Goal: Transaction & Acquisition: Purchase product/service

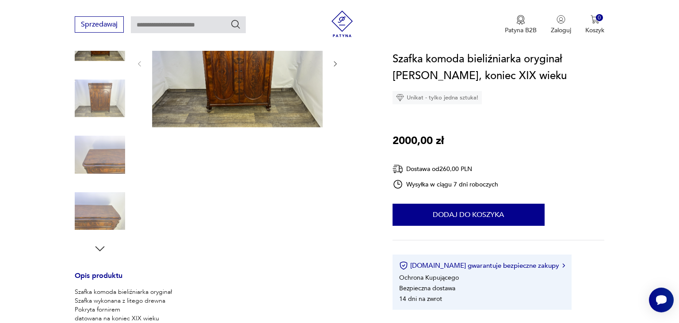
scroll to position [46, 0]
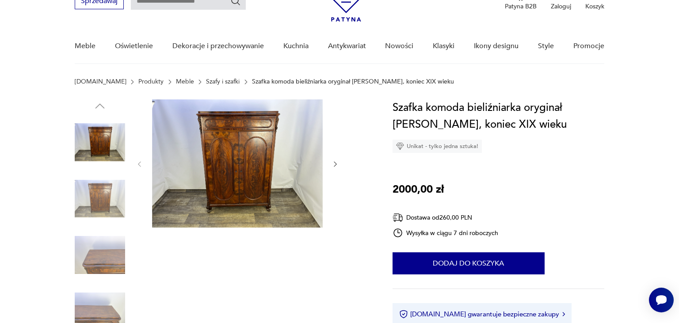
click at [226, 145] on img at bounding box center [237, 163] width 171 height 128
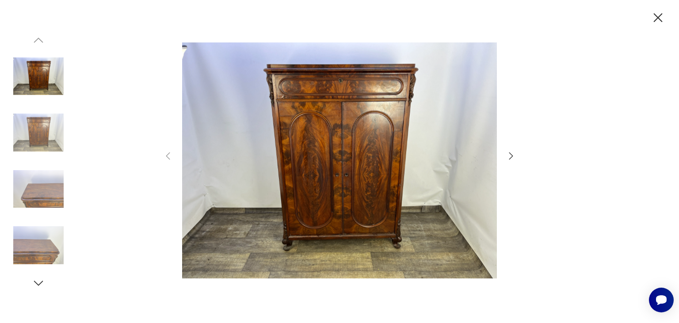
click at [512, 155] on icon "button" at bounding box center [511, 156] width 4 height 7
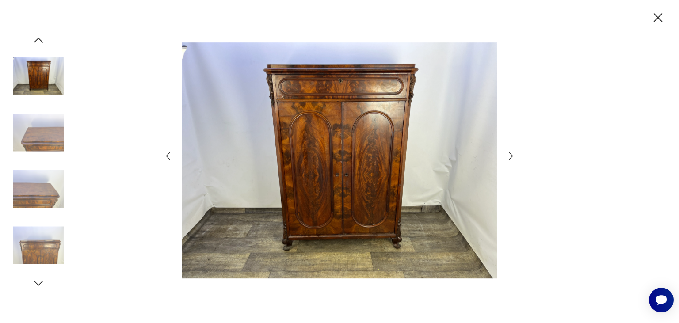
click at [512, 155] on icon "button" at bounding box center [511, 156] width 4 height 7
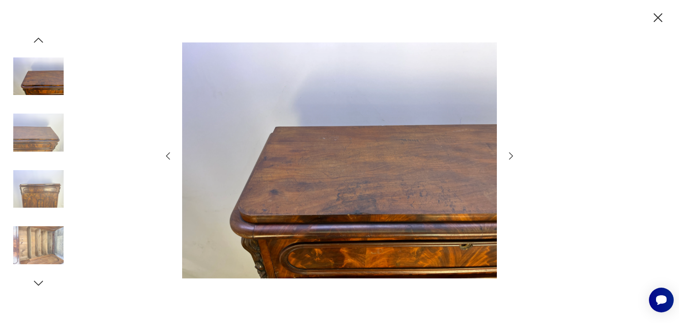
click at [512, 155] on icon "button" at bounding box center [511, 156] width 4 height 7
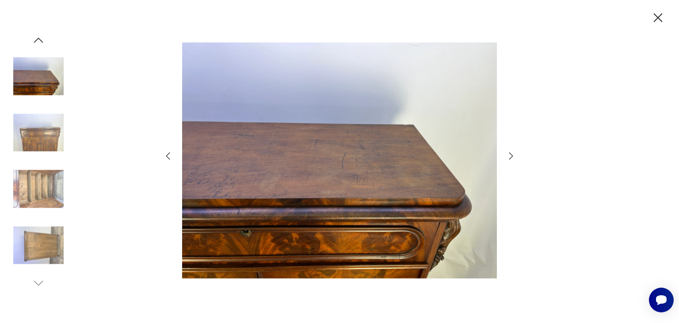
click at [512, 155] on icon "button" at bounding box center [511, 156] width 4 height 7
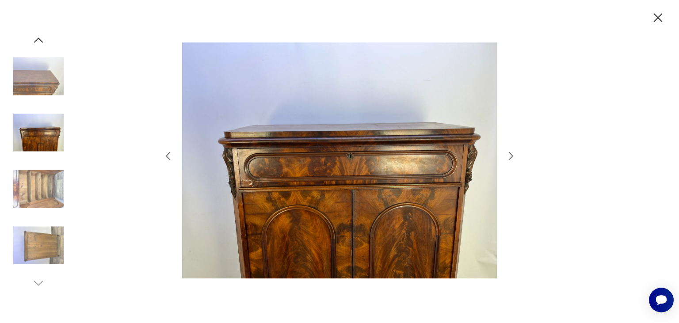
click at [512, 157] on icon "button" at bounding box center [511, 156] width 4 height 7
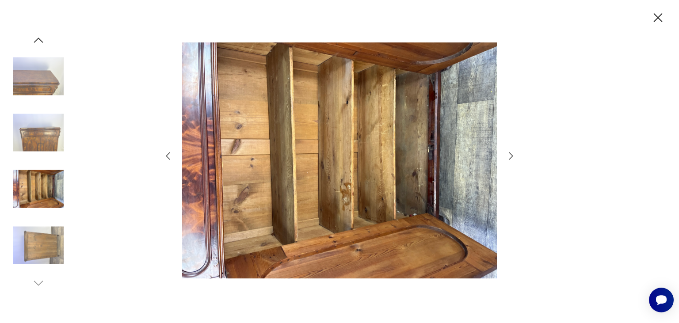
click at [512, 157] on icon "button" at bounding box center [511, 156] width 4 height 7
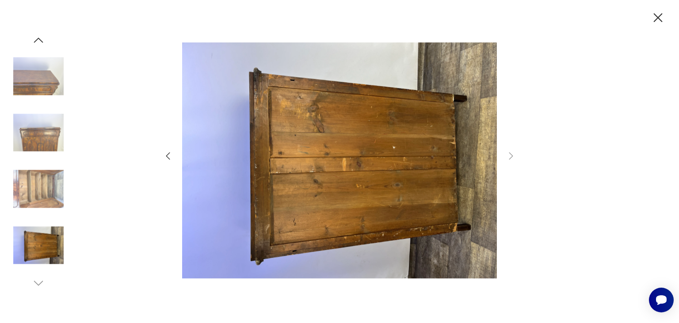
click at [658, 15] on icon "button" at bounding box center [657, 17] width 15 height 15
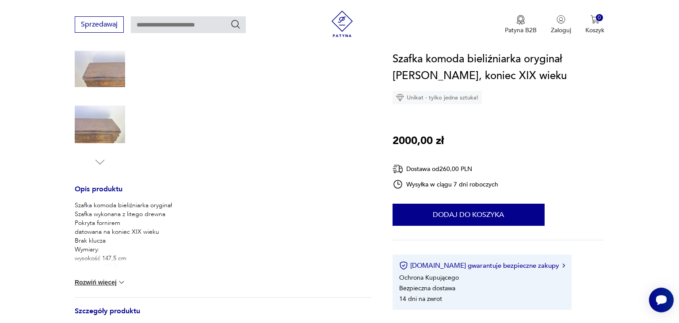
scroll to position [0, 0]
